Goal: Task Accomplishment & Management: Use online tool/utility

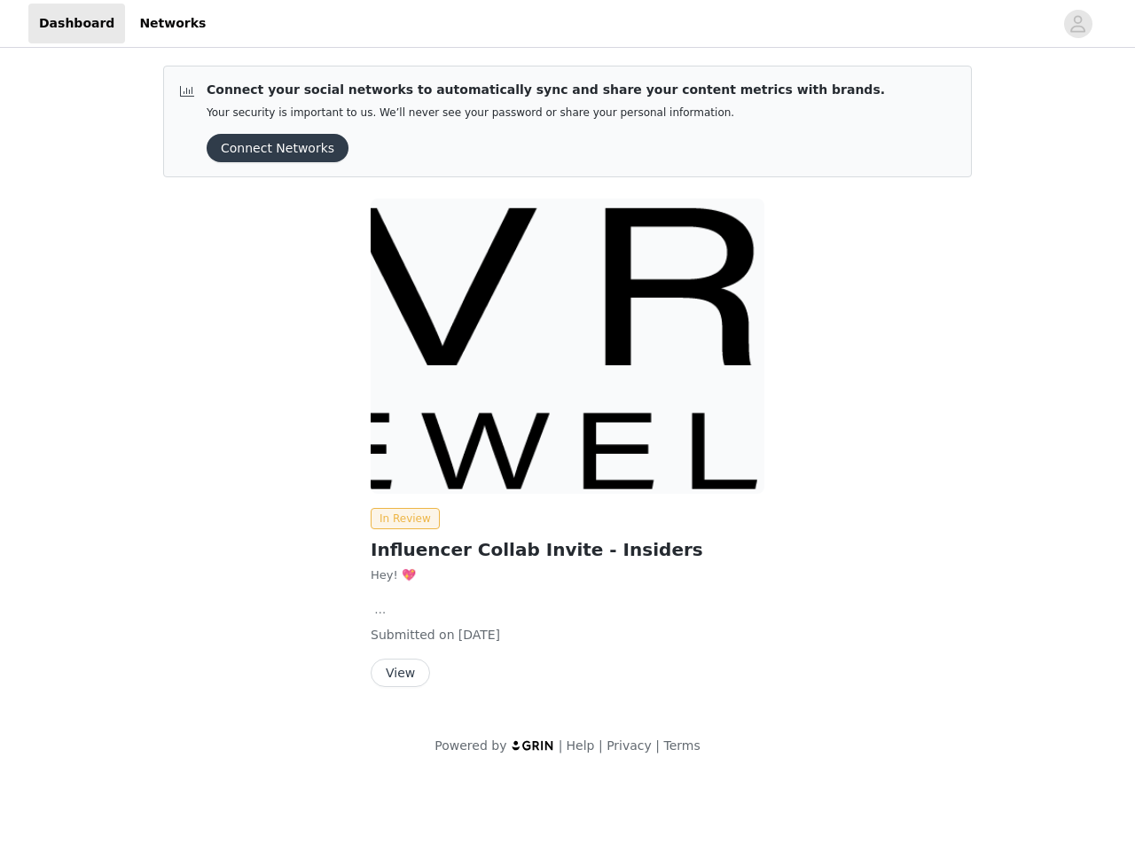
click at [568, 388] on img at bounding box center [568, 346] width 394 height 295
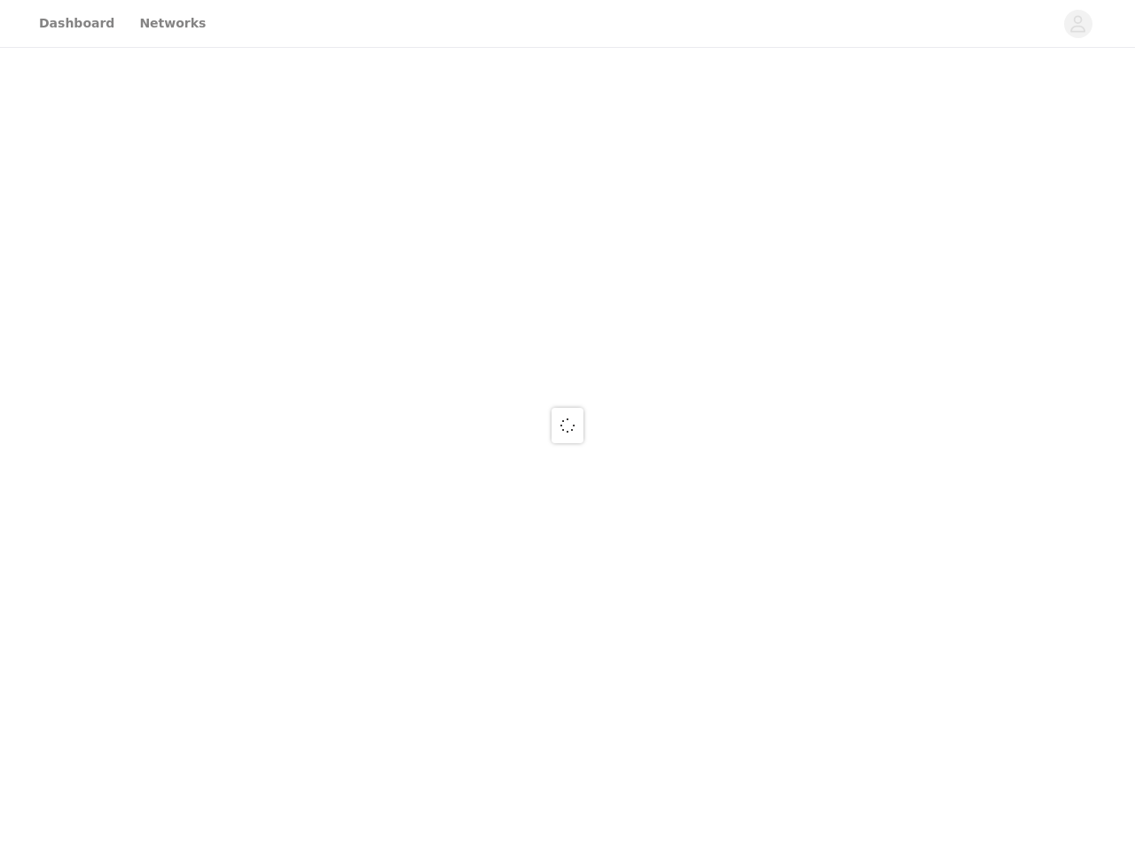
click at [568, 24] on div at bounding box center [567, 425] width 1135 height 851
click at [1078, 24] on div at bounding box center [567, 425] width 1135 height 851
click at [271, 148] on div at bounding box center [567, 425] width 1135 height 851
click at [568, 346] on div at bounding box center [567, 425] width 1135 height 851
click at [402, 519] on div at bounding box center [567, 425] width 1135 height 851
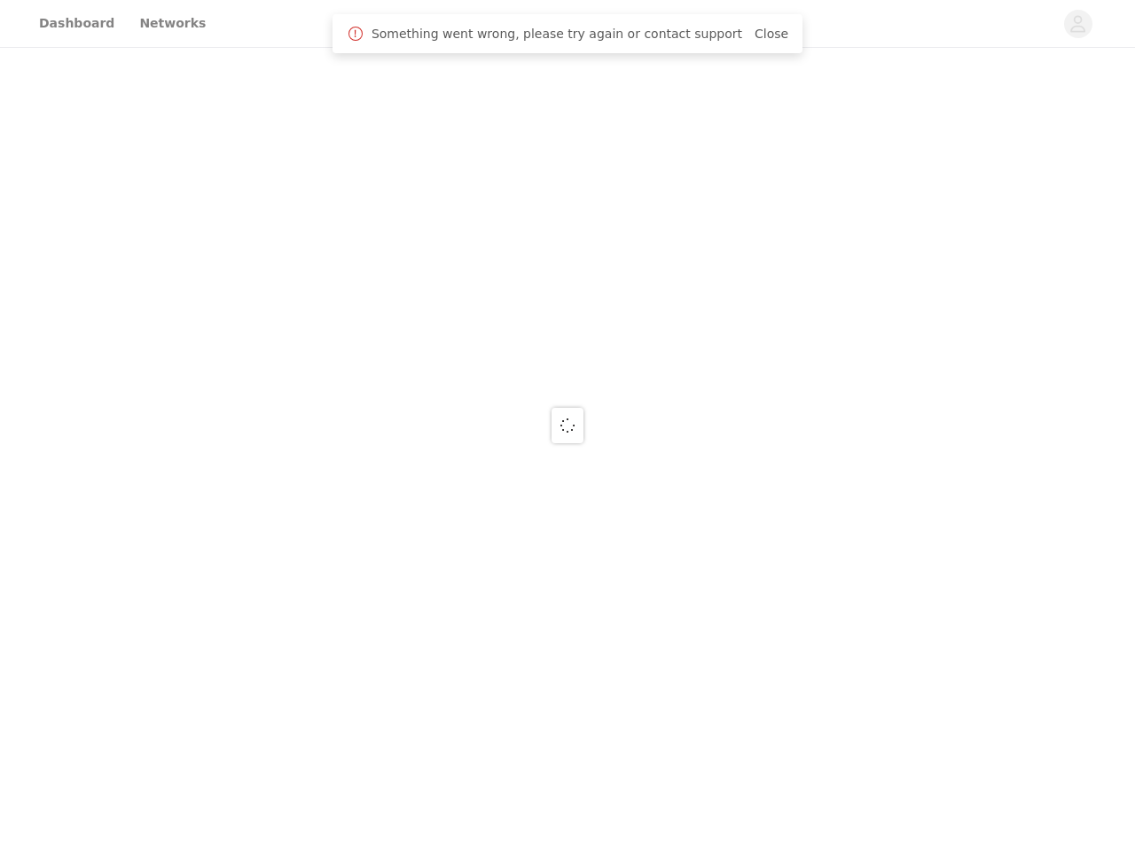
click at [399, 673] on div at bounding box center [567, 425] width 1135 height 851
